Goal: Information Seeking & Learning: Understand process/instructions

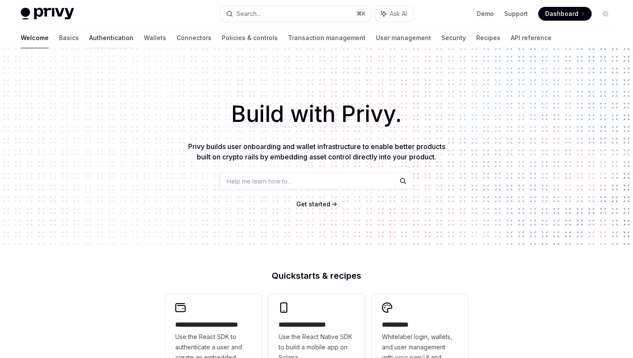
click at [89, 40] on link "Authentication" at bounding box center [111, 38] width 44 height 21
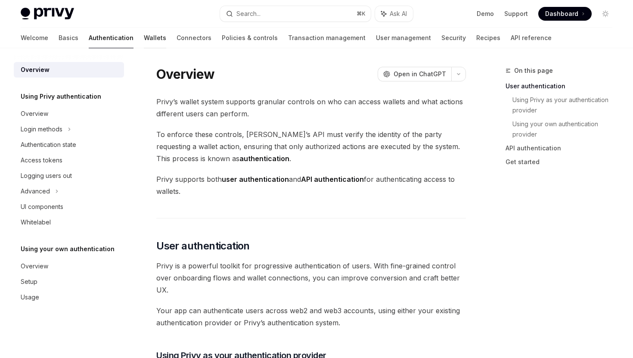
click at [144, 36] on link "Wallets" at bounding box center [155, 38] width 22 height 21
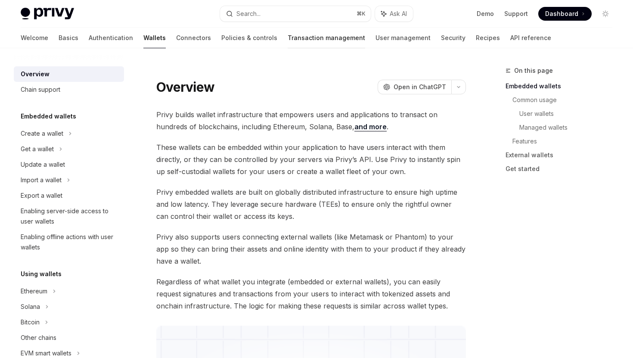
click at [289, 40] on link "Transaction management" at bounding box center [325, 38] width 77 height 21
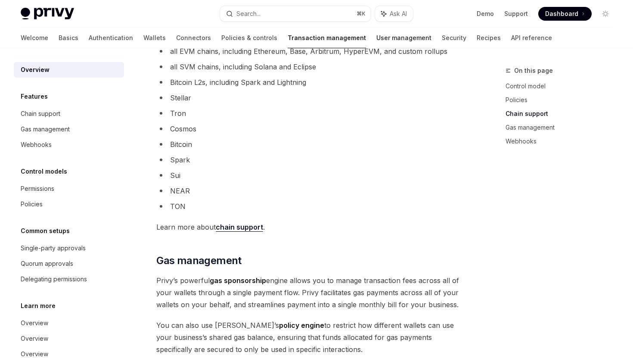
click at [376, 40] on link "User management" at bounding box center [403, 38] width 55 height 21
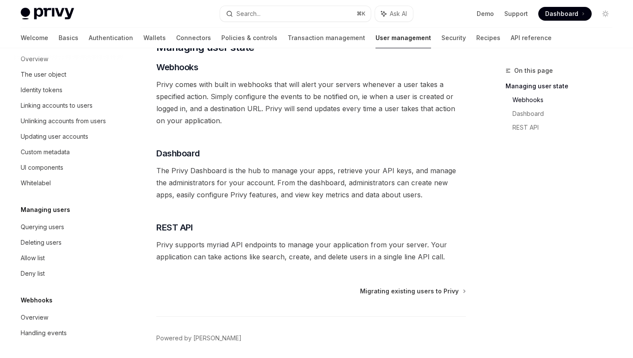
scroll to position [177, 0]
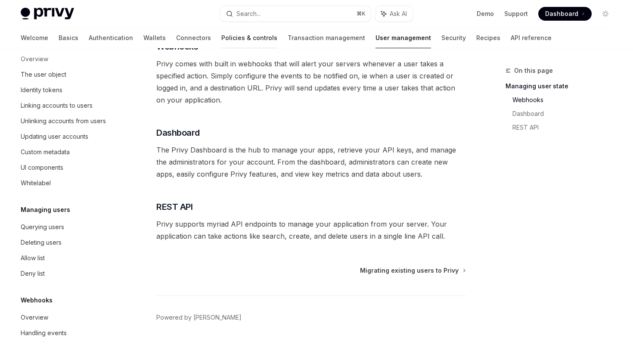
click at [221, 40] on link "Policies & controls" at bounding box center [249, 38] width 56 height 21
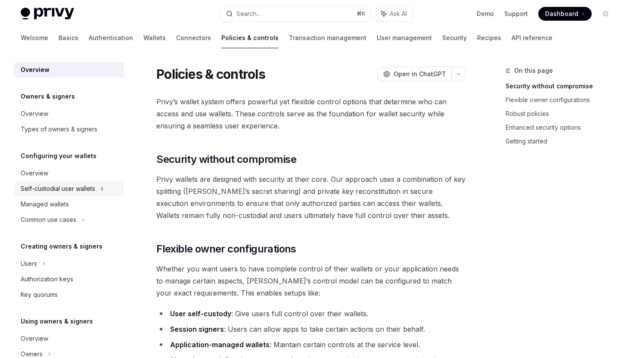
click at [60, 191] on div "Self-custodial user wallets" at bounding box center [58, 188] width 74 height 10
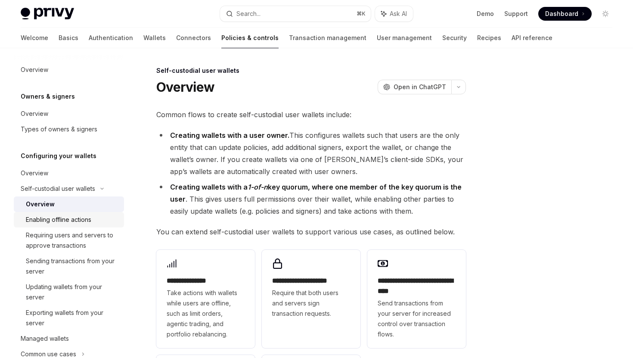
click at [80, 219] on div "Enabling offline actions" at bounding box center [58, 219] width 65 height 10
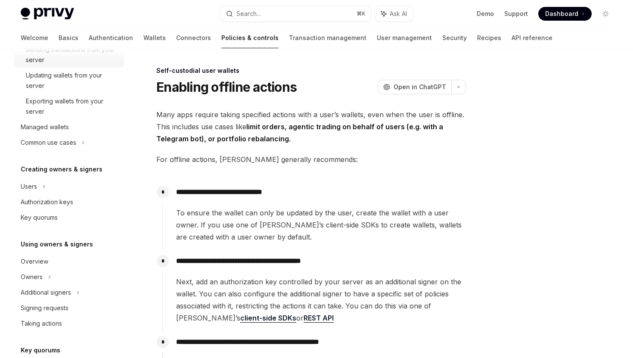
scroll to position [305, 0]
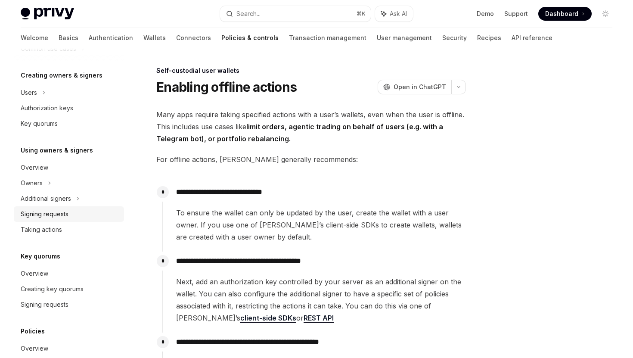
click at [67, 218] on div "Signing requests" at bounding box center [45, 214] width 48 height 10
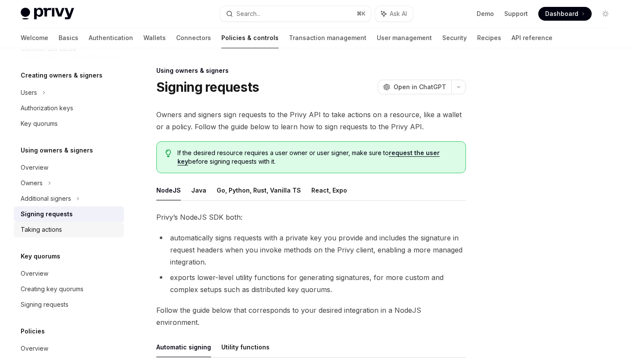
click at [66, 233] on div "Taking actions" at bounding box center [70, 229] width 98 height 10
type textarea "*"
